Goal: Task Accomplishment & Management: Use online tool/utility

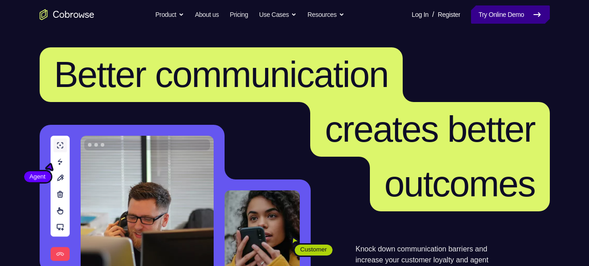
click at [478, 17] on link "Try Online Demo" at bounding box center [510, 14] width 78 height 18
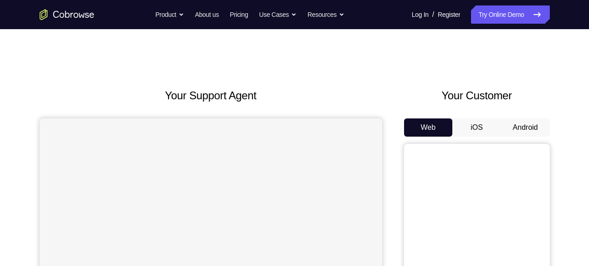
click at [521, 132] on button "Android" at bounding box center [525, 127] width 49 height 18
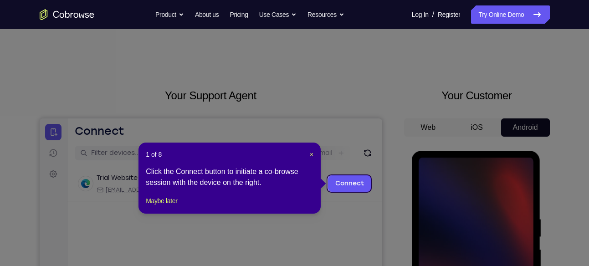
drag, startPoint x: 595, startPoint y: 8, endPoint x: 392, endPoint y: 72, distance: 212.5
click at [392, 72] on icon at bounding box center [297, 133] width 595 height 266
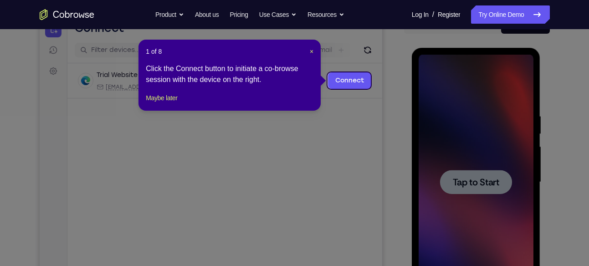
scroll to position [103, 0]
click at [298, 54] on header "1 of 8 ×" at bounding box center [230, 50] width 168 height 9
click at [310, 49] on span "×" at bounding box center [312, 50] width 4 height 7
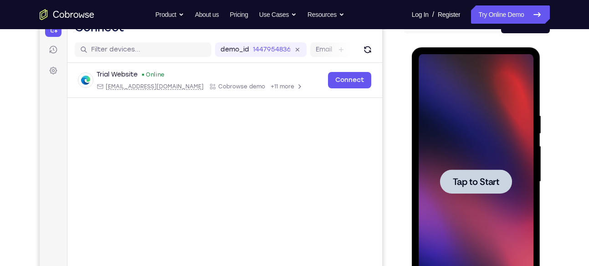
click at [452, 155] on div at bounding box center [475, 181] width 115 height 255
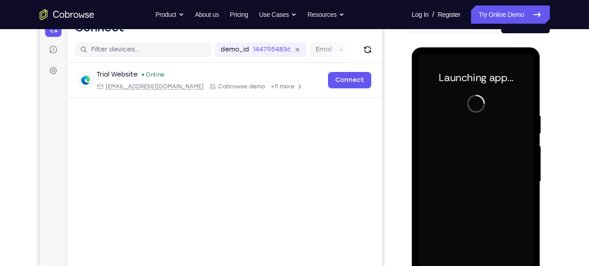
scroll to position [150, 0]
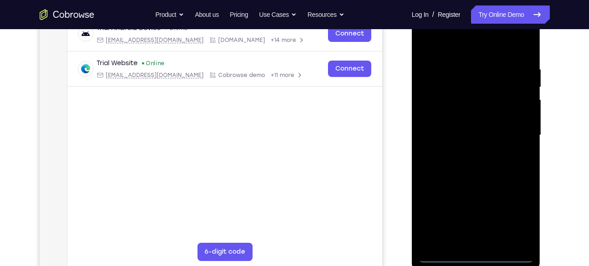
click at [480, 253] on div at bounding box center [475, 135] width 115 height 255
click at [519, 214] on div at bounding box center [475, 135] width 115 height 255
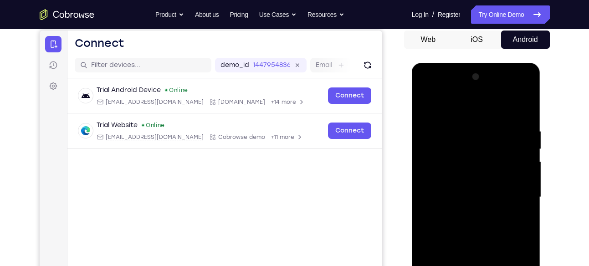
scroll to position [88, 0]
click at [457, 107] on div at bounding box center [475, 196] width 115 height 255
click at [514, 193] on div at bounding box center [475, 196] width 115 height 255
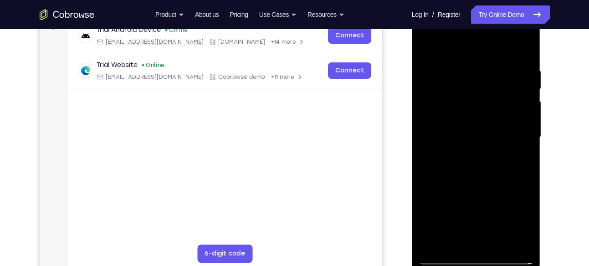
scroll to position [148, 0]
click at [483, 244] on div at bounding box center [475, 136] width 115 height 255
click at [457, 126] on div at bounding box center [475, 136] width 115 height 255
click at [458, 120] on div at bounding box center [475, 136] width 115 height 255
click at [504, 135] on div at bounding box center [475, 136] width 115 height 255
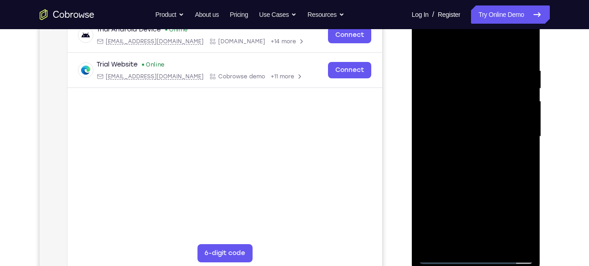
click at [521, 147] on div at bounding box center [475, 136] width 115 height 255
click at [513, 137] on div at bounding box center [475, 136] width 115 height 255
click at [521, 145] on div at bounding box center [475, 136] width 115 height 255
click at [514, 137] on div at bounding box center [475, 136] width 115 height 255
click at [504, 176] on div at bounding box center [475, 136] width 115 height 255
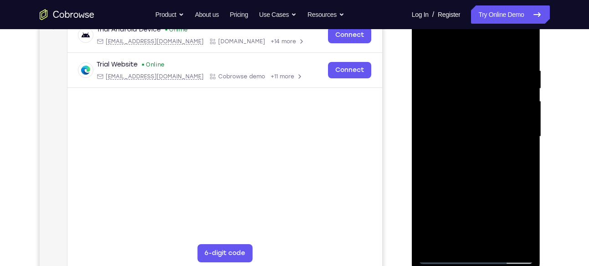
click at [502, 242] on div at bounding box center [475, 136] width 115 height 255
click at [482, 181] on div at bounding box center [475, 136] width 115 height 255
drag, startPoint x: 446, startPoint y: 247, endPoint x: 446, endPoint y: 257, distance: 10.0
click at [446, 257] on div at bounding box center [475, 136] width 115 height 255
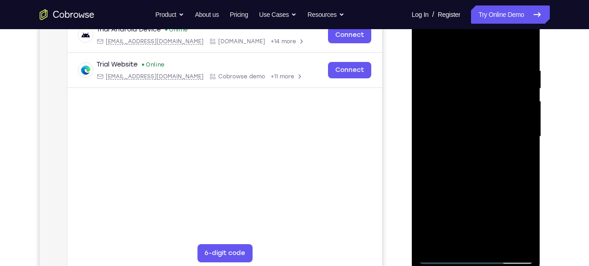
click at [463, 75] on div at bounding box center [475, 136] width 115 height 255
click at [484, 50] on div at bounding box center [475, 136] width 115 height 255
drag, startPoint x: 484, startPoint y: 57, endPoint x: 483, endPoint y: 13, distance: 44.2
click at [483, 13] on div at bounding box center [475, 136] width 115 height 255
click at [517, 118] on div at bounding box center [475, 136] width 115 height 255
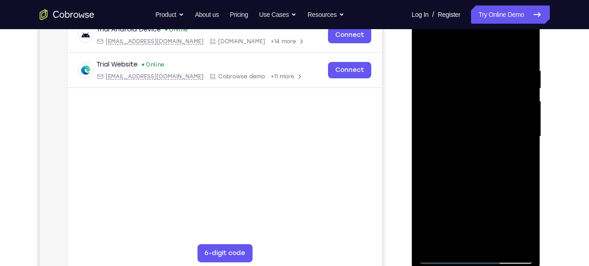
drag, startPoint x: 468, startPoint y: 47, endPoint x: 468, endPoint y: 41, distance: 5.5
click at [468, 41] on div at bounding box center [475, 136] width 115 height 255
drag, startPoint x: 497, startPoint y: 54, endPoint x: 492, endPoint y: -38, distance: 91.6
click at [492, 2] on html "Online web based iOS Simulators and Android Emulators. Run iPhone, iPad, Mobile…" at bounding box center [477, 138] width 130 height 273
click at [501, 122] on div at bounding box center [475, 136] width 115 height 255
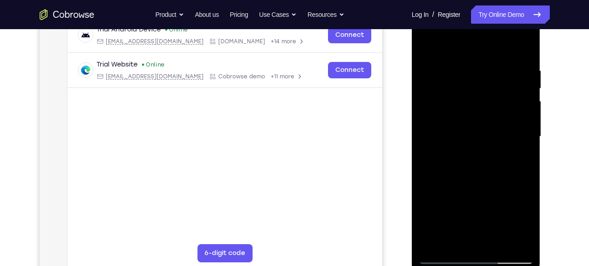
click at [518, 127] on div at bounding box center [475, 136] width 115 height 255
click at [521, 128] on div at bounding box center [475, 136] width 115 height 255
click at [521, 125] on div at bounding box center [475, 136] width 115 height 255
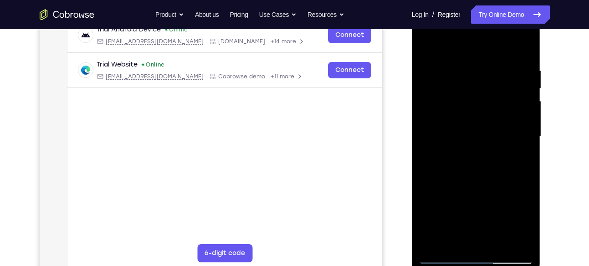
click at [521, 125] on div at bounding box center [475, 136] width 115 height 255
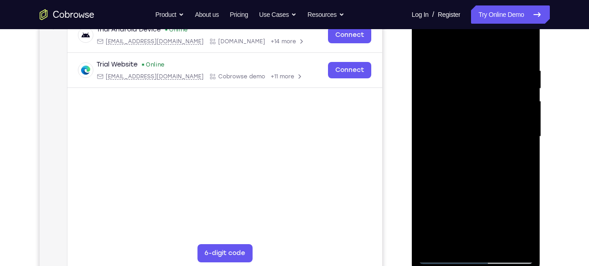
click at [521, 125] on div at bounding box center [475, 136] width 115 height 255
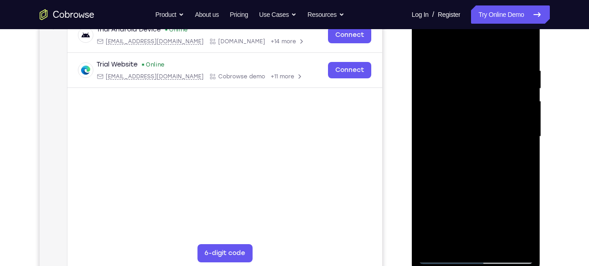
drag, startPoint x: 445, startPoint y: 139, endPoint x: 560, endPoint y: 130, distance: 115.5
click at [541, 130] on html "Online web based iOS Simulators and Android Emulators. Run iPhone, iPad, Mobile…" at bounding box center [477, 138] width 130 height 273
click at [529, 128] on div at bounding box center [475, 136] width 115 height 255
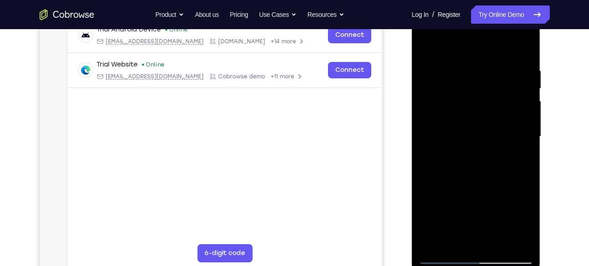
click at [529, 128] on div at bounding box center [475, 136] width 115 height 255
click at [524, 132] on div at bounding box center [475, 136] width 115 height 255
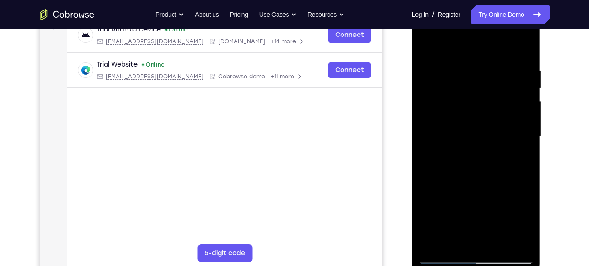
click at [524, 132] on div at bounding box center [475, 136] width 115 height 255
drag, startPoint x: 459, startPoint y: 155, endPoint x: 524, endPoint y: 146, distance: 65.8
click at [524, 146] on div at bounding box center [475, 136] width 115 height 255
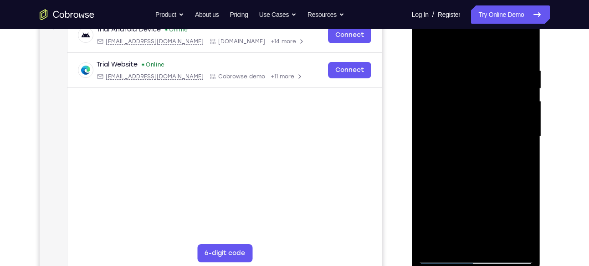
click at [524, 146] on div at bounding box center [475, 136] width 115 height 255
click at [524, 145] on div at bounding box center [475, 136] width 115 height 255
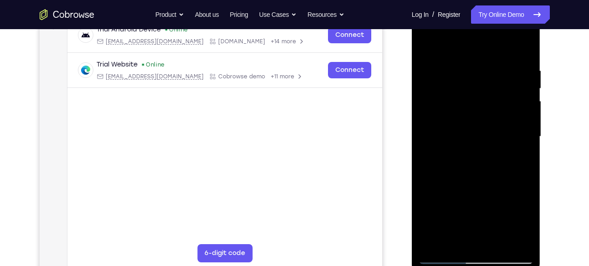
click at [524, 145] on div at bounding box center [475, 136] width 115 height 255
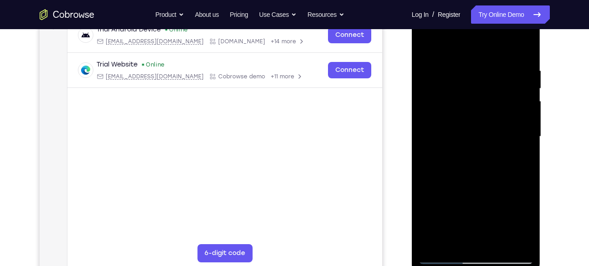
click at [524, 145] on div at bounding box center [475, 136] width 115 height 255
click at [428, 127] on div at bounding box center [475, 136] width 115 height 255
click at [522, 132] on div at bounding box center [475, 136] width 115 height 255
click at [523, 131] on div at bounding box center [475, 136] width 115 height 255
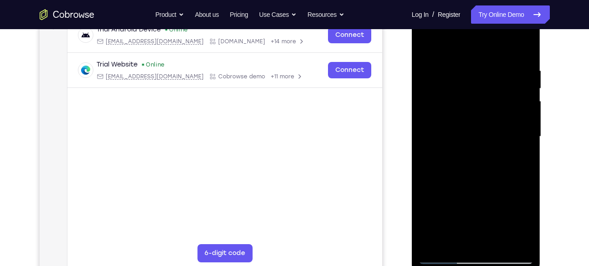
click at [516, 131] on div at bounding box center [475, 136] width 115 height 255
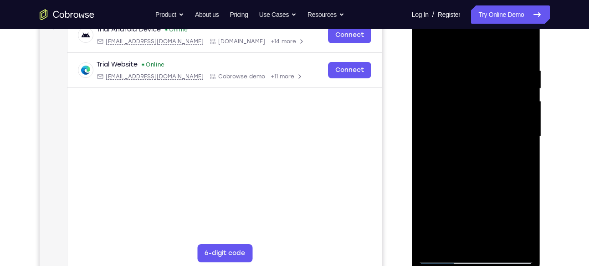
click at [516, 131] on div at bounding box center [475, 136] width 115 height 255
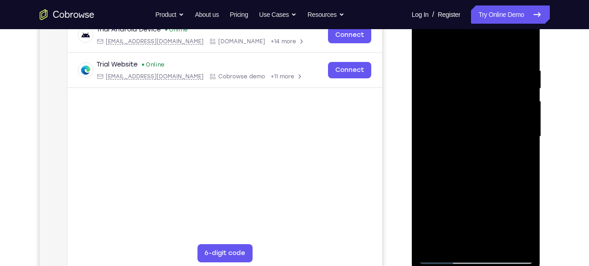
click at [516, 131] on div at bounding box center [475, 136] width 115 height 255
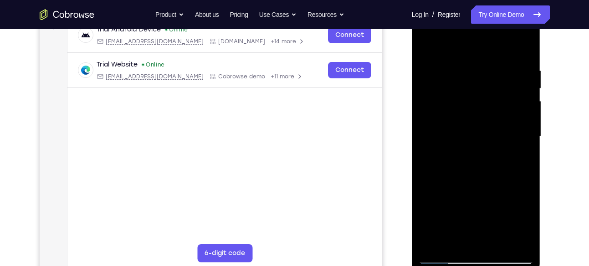
click at [514, 109] on div at bounding box center [475, 136] width 115 height 255
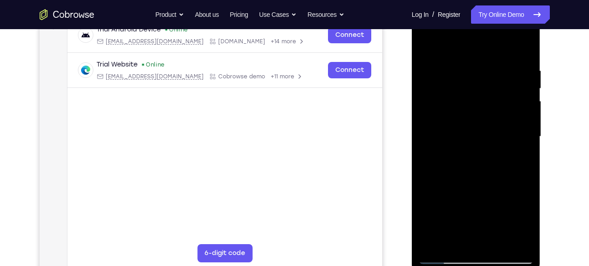
drag, startPoint x: 434, startPoint y: 112, endPoint x: 488, endPoint y: 122, distance: 54.6
click at [488, 122] on div at bounding box center [475, 136] width 115 height 255
click at [505, 127] on div at bounding box center [475, 136] width 115 height 255
click at [519, 138] on div at bounding box center [475, 136] width 115 height 255
click at [520, 138] on div at bounding box center [475, 136] width 115 height 255
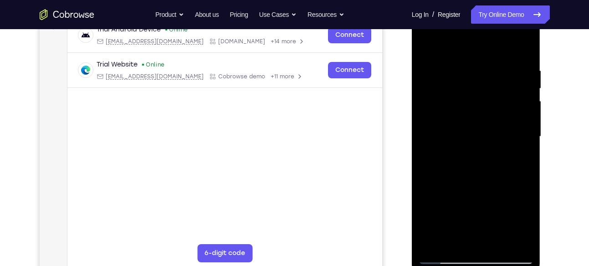
click at [520, 138] on div at bounding box center [475, 136] width 115 height 255
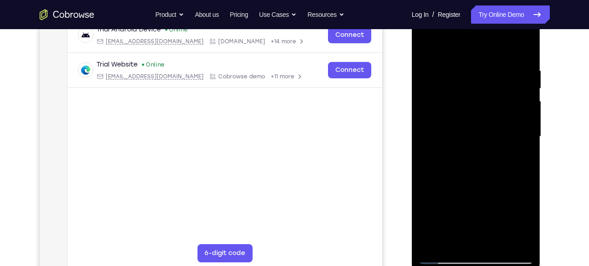
click at [520, 138] on div at bounding box center [475, 136] width 115 height 255
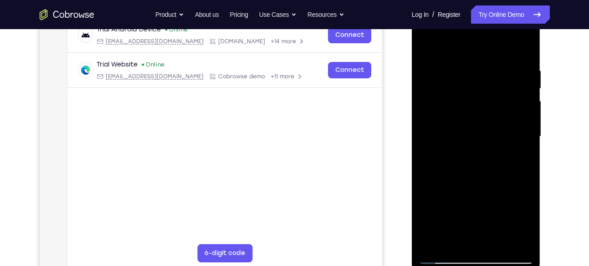
click at [520, 138] on div at bounding box center [475, 136] width 115 height 255
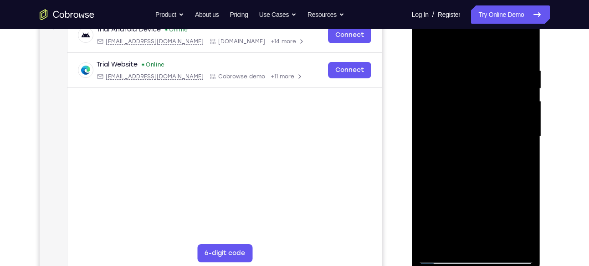
click at [520, 138] on div at bounding box center [475, 136] width 115 height 255
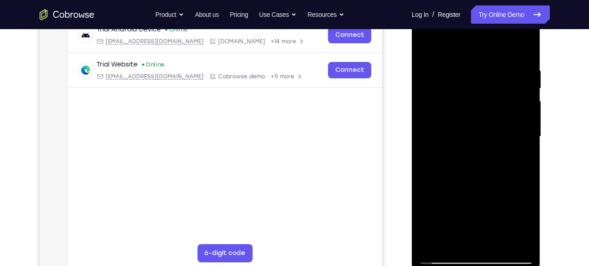
click at [520, 138] on div at bounding box center [475, 136] width 115 height 255
drag, startPoint x: 435, startPoint y: 151, endPoint x: 488, endPoint y: 146, distance: 53.0
click at [488, 146] on div at bounding box center [475, 136] width 115 height 255
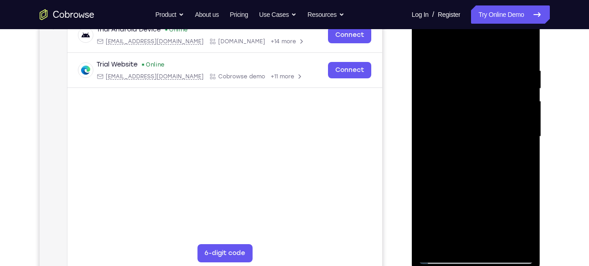
click at [431, 162] on div at bounding box center [475, 136] width 115 height 255
click at [518, 80] on div at bounding box center [475, 136] width 115 height 255
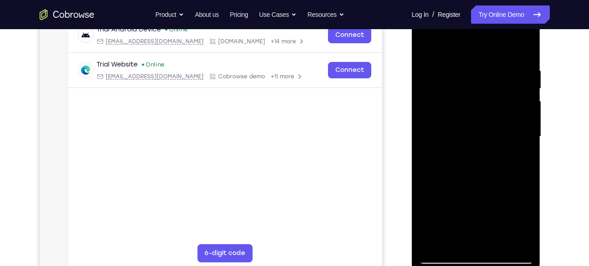
click at [518, 80] on div at bounding box center [475, 136] width 115 height 255
